Goal: Navigation & Orientation: Go to known website

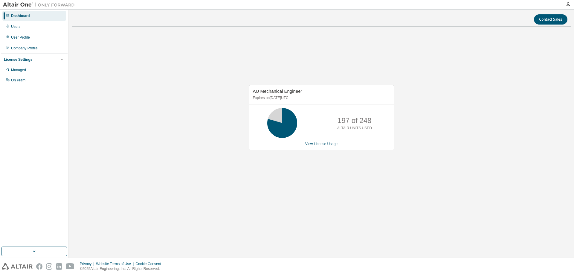
click at [185, 89] on div "AU Mechanical Engineer Expires on [DATE] UTC 197 of 248 ALTAIR UNITS USED View …" at bounding box center [321, 120] width 499 height 178
